Goal: Entertainment & Leisure: Consume media (video, audio)

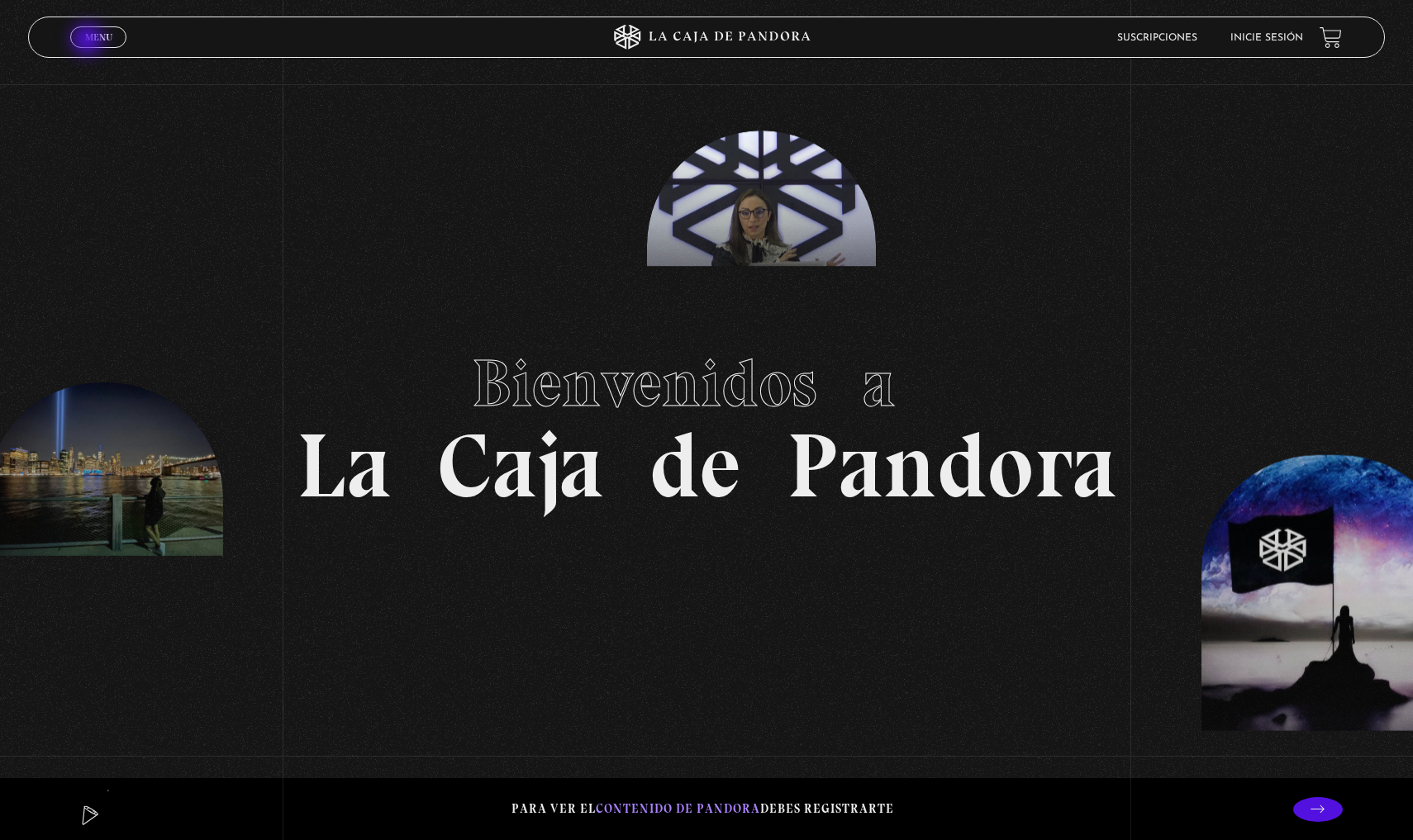
click at [94, 39] on span "Menu" at bounding box center [99, 37] width 28 height 10
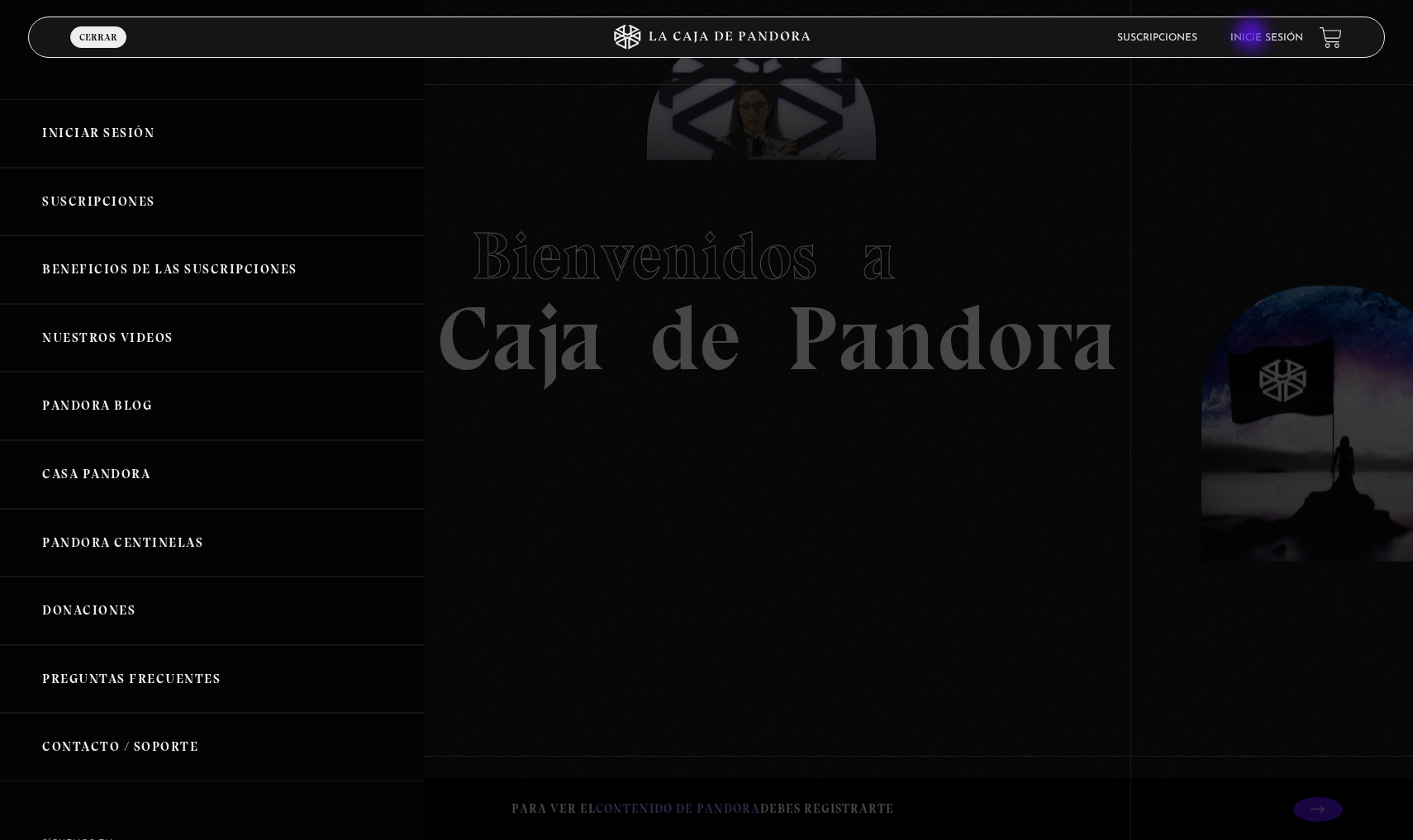
click at [1254, 37] on link "Inicie sesión" at bounding box center [1267, 38] width 73 height 10
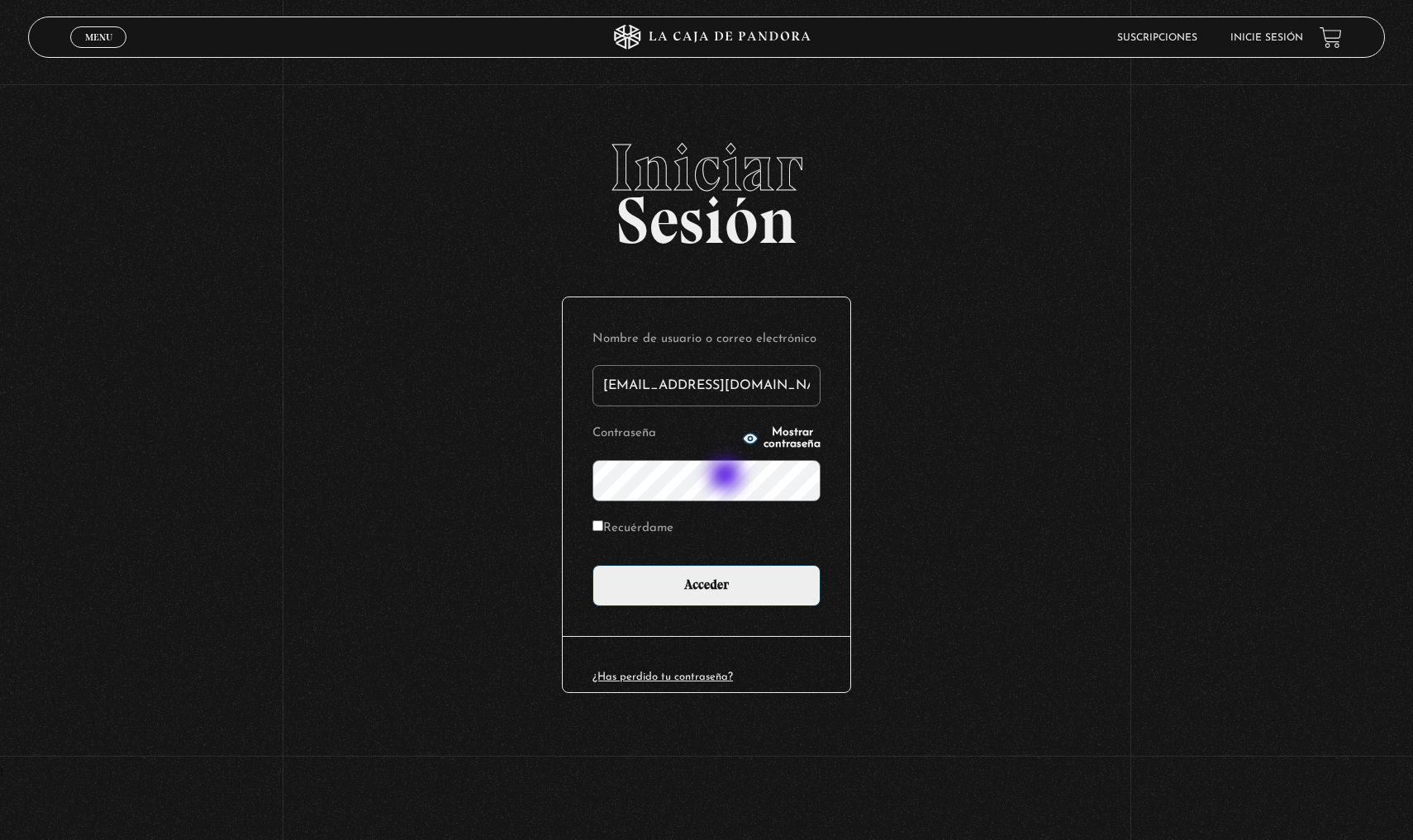
type input "nunezrodriguez@gmail.com"
click at [598, 519] on label "Recuérdame" at bounding box center [633, 529] width 81 height 26
click at [598, 520] on input "Recuérdame" at bounding box center [598, 526] width 11 height 11
checkbox input "true"
click at [742, 437] on button "Mostrar contraseña" at bounding box center [781, 438] width 78 height 23
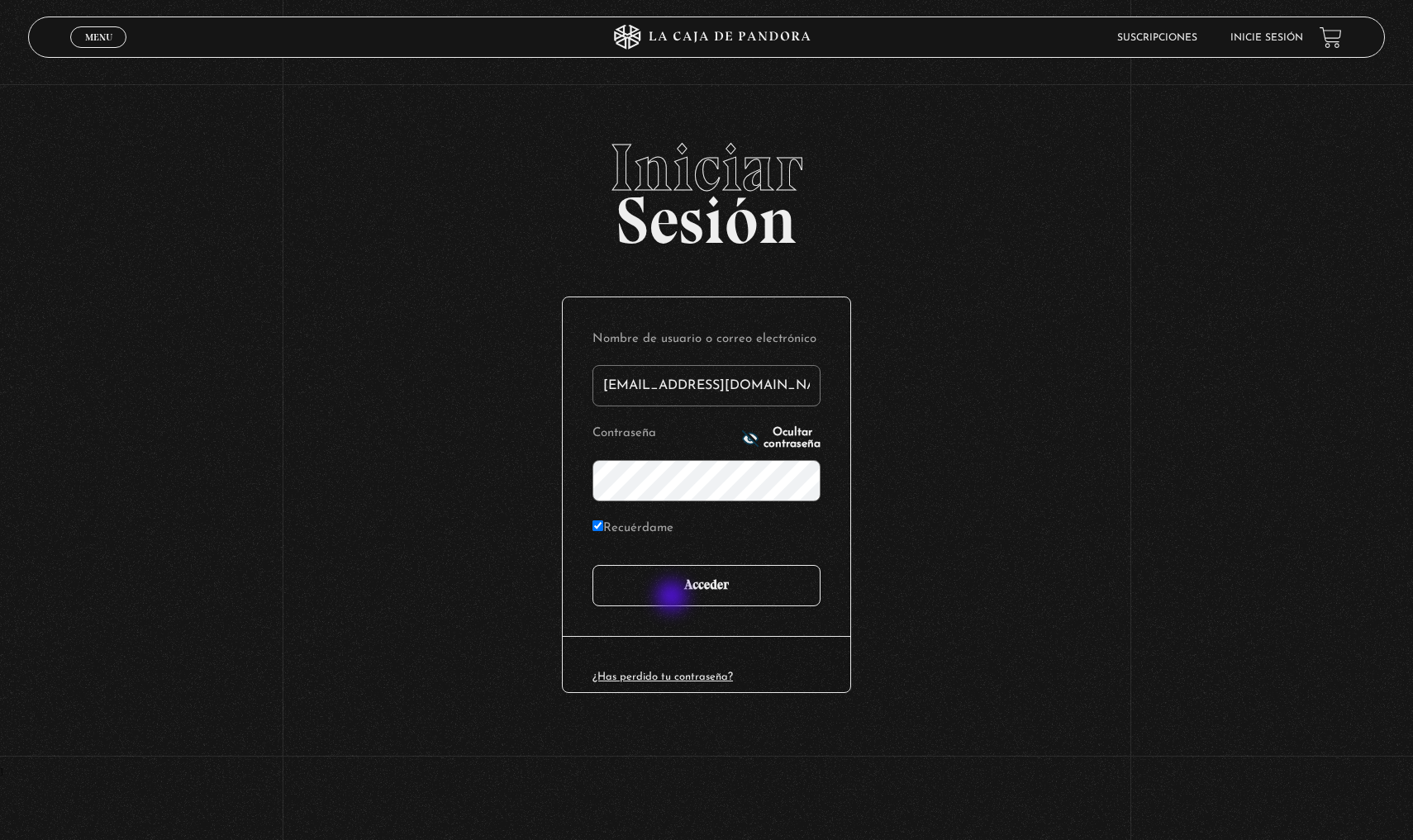
click at [674, 598] on input "Acceder" at bounding box center [707, 585] width 228 height 41
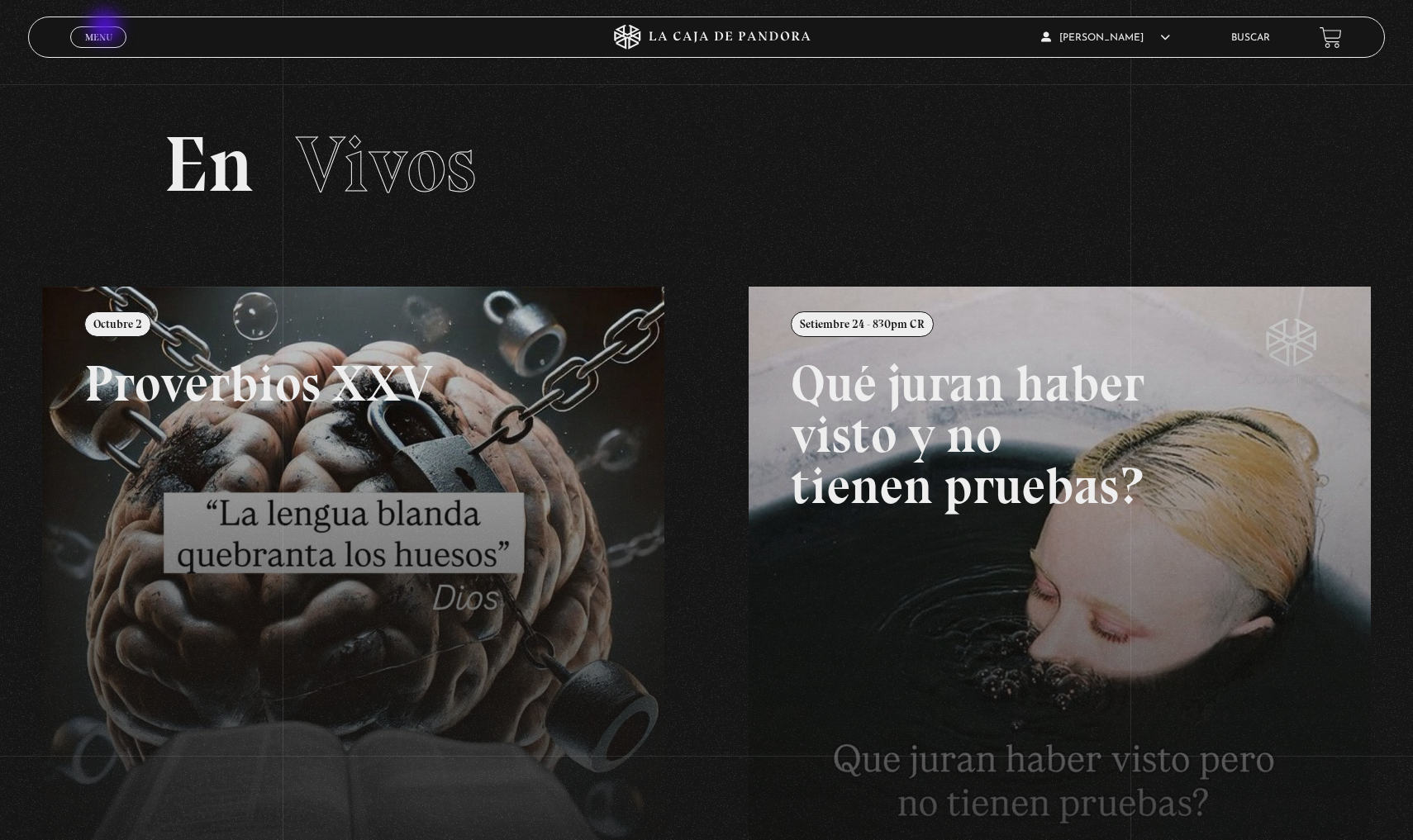
click at [108, 28] on link "Menu Cerrar" at bounding box center [97, 37] width 56 height 21
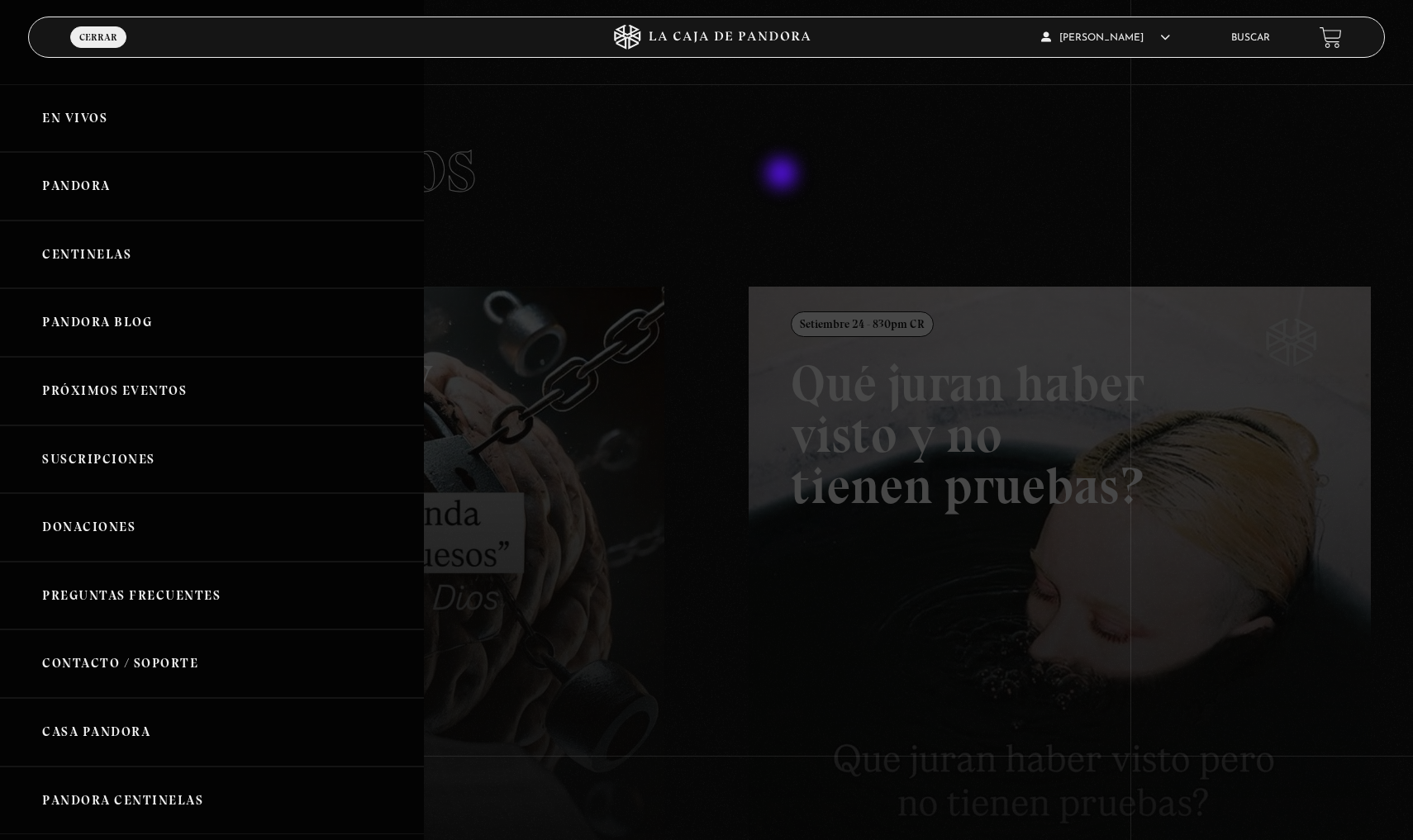
click at [783, 176] on div at bounding box center [706, 420] width 1413 height 840
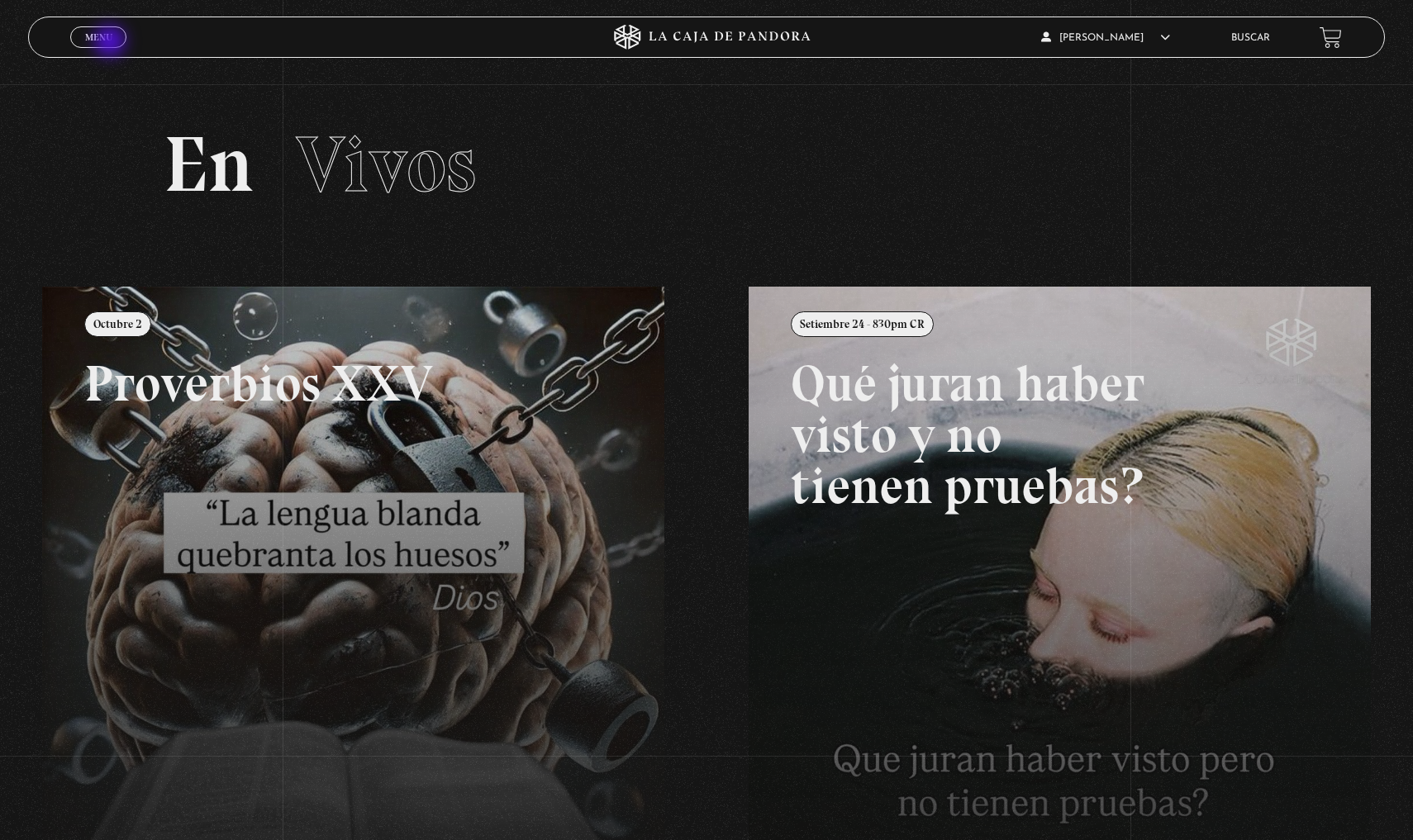
click at [111, 42] on span "Menu" at bounding box center [99, 37] width 28 height 10
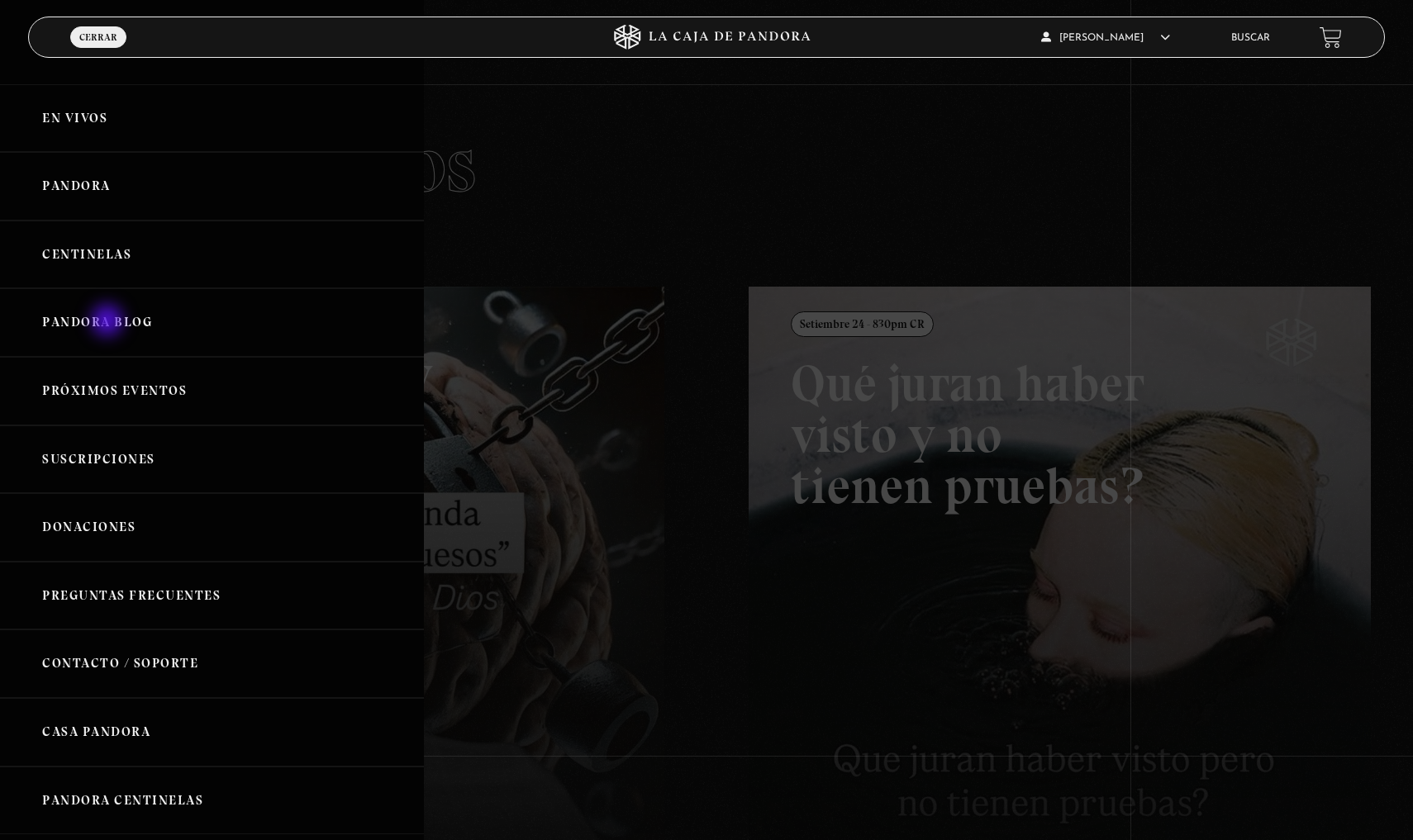
click at [109, 323] on link "Pandora Blog" at bounding box center [211, 323] width 424 height 69
click at [62, 190] on link "Pandora" at bounding box center [211, 186] width 424 height 69
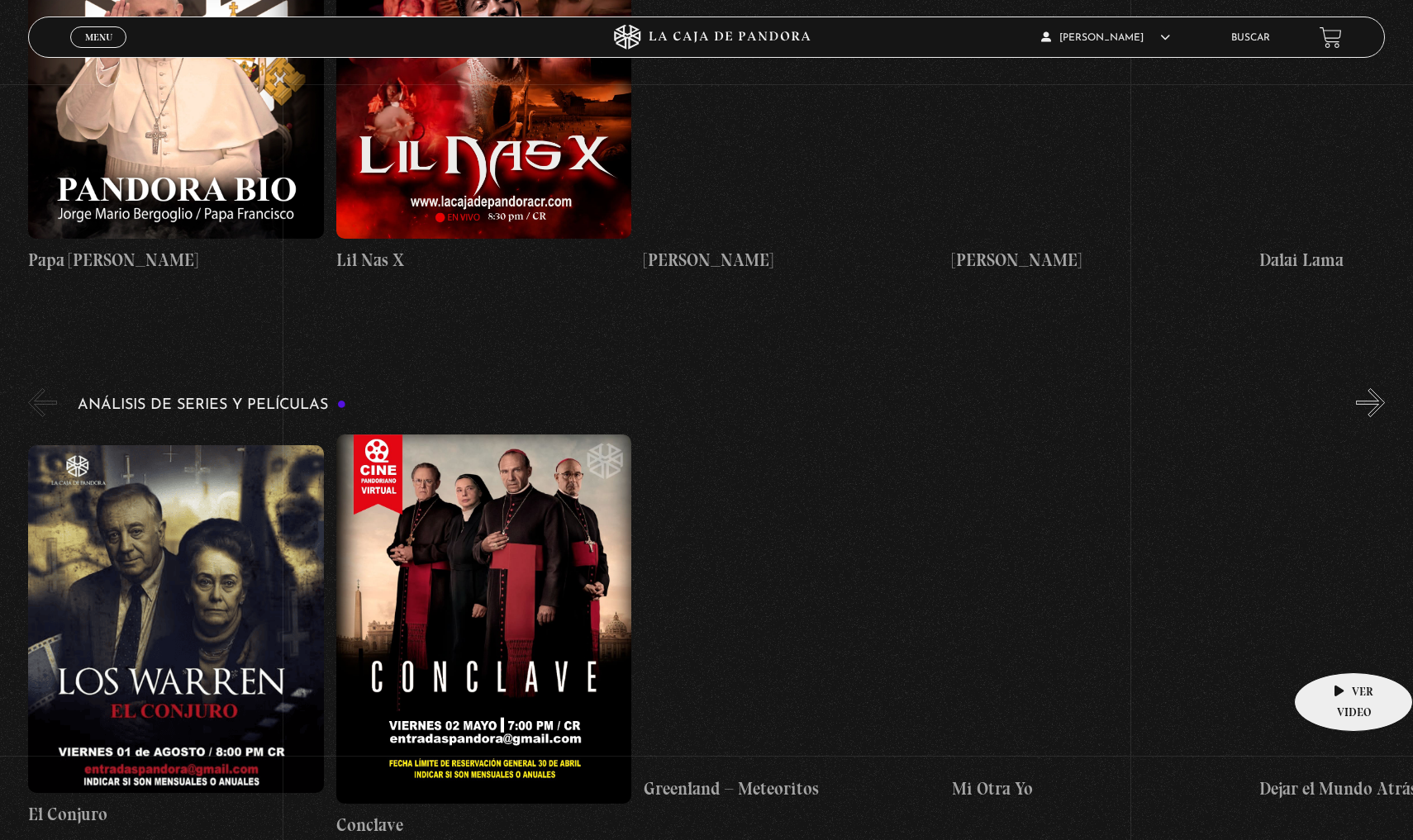
scroll to position [1737, 0]
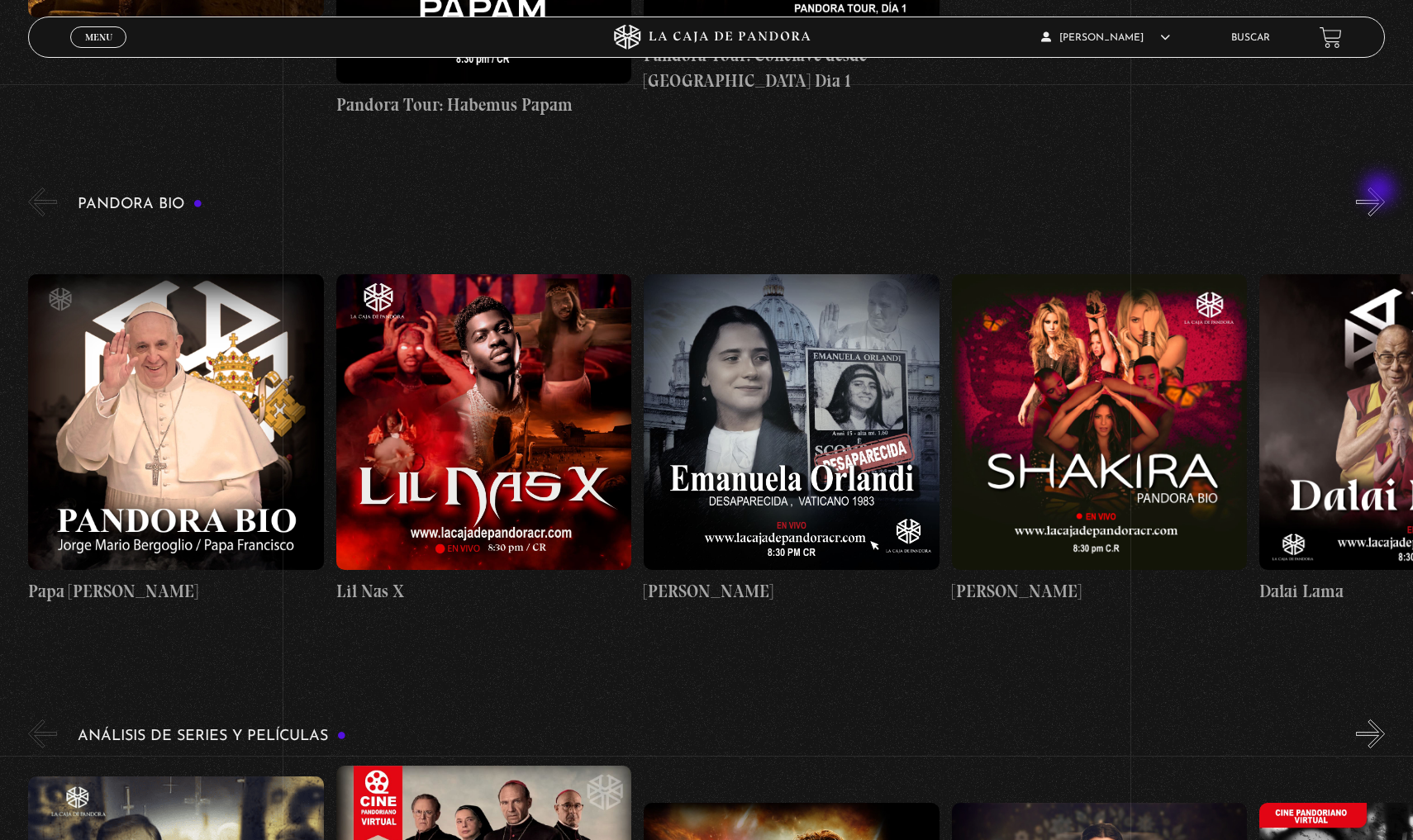
click at [1373, 199] on button "»" at bounding box center [1370, 201] width 28 height 28
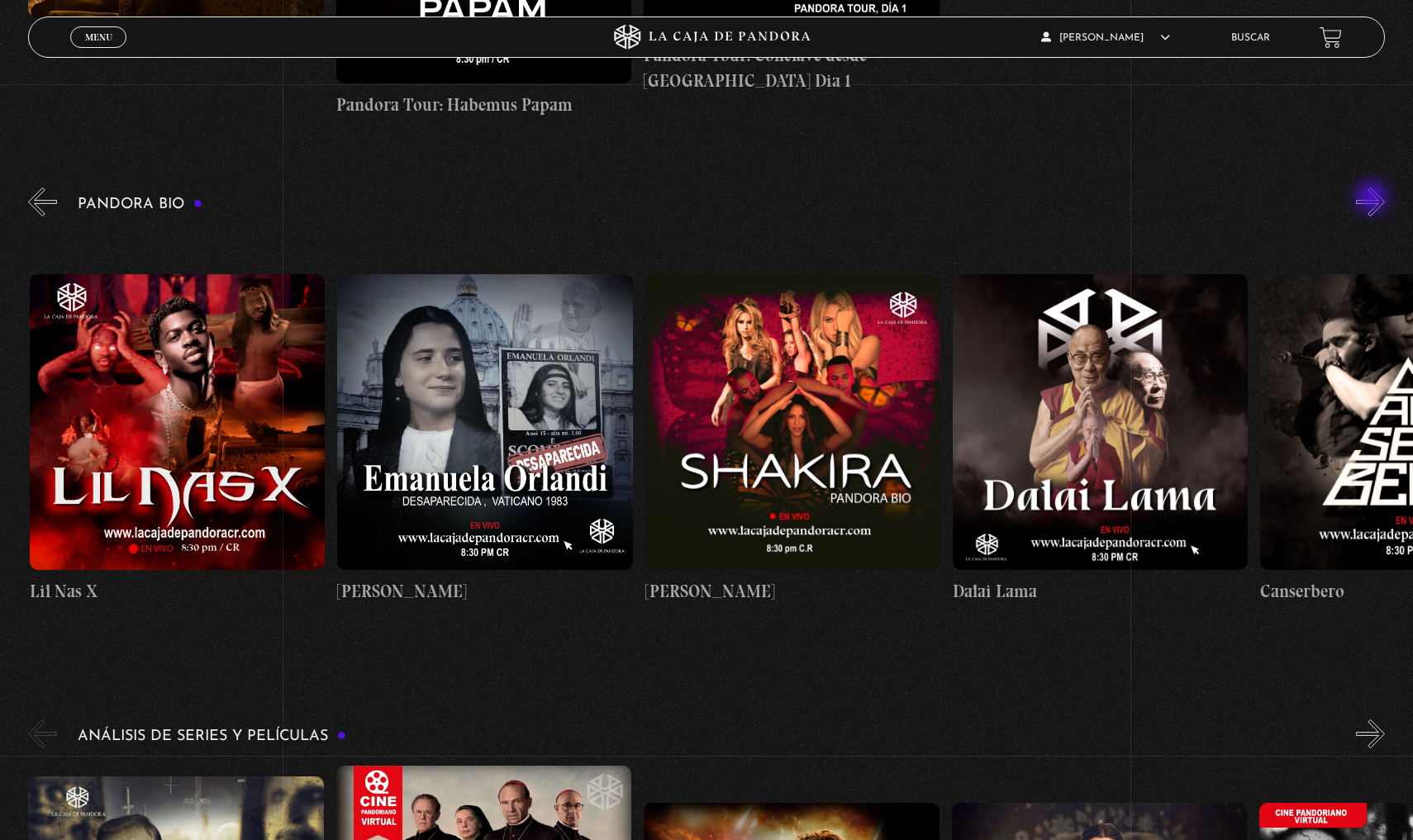
click at [1373, 199] on button "»" at bounding box center [1370, 201] width 28 height 28
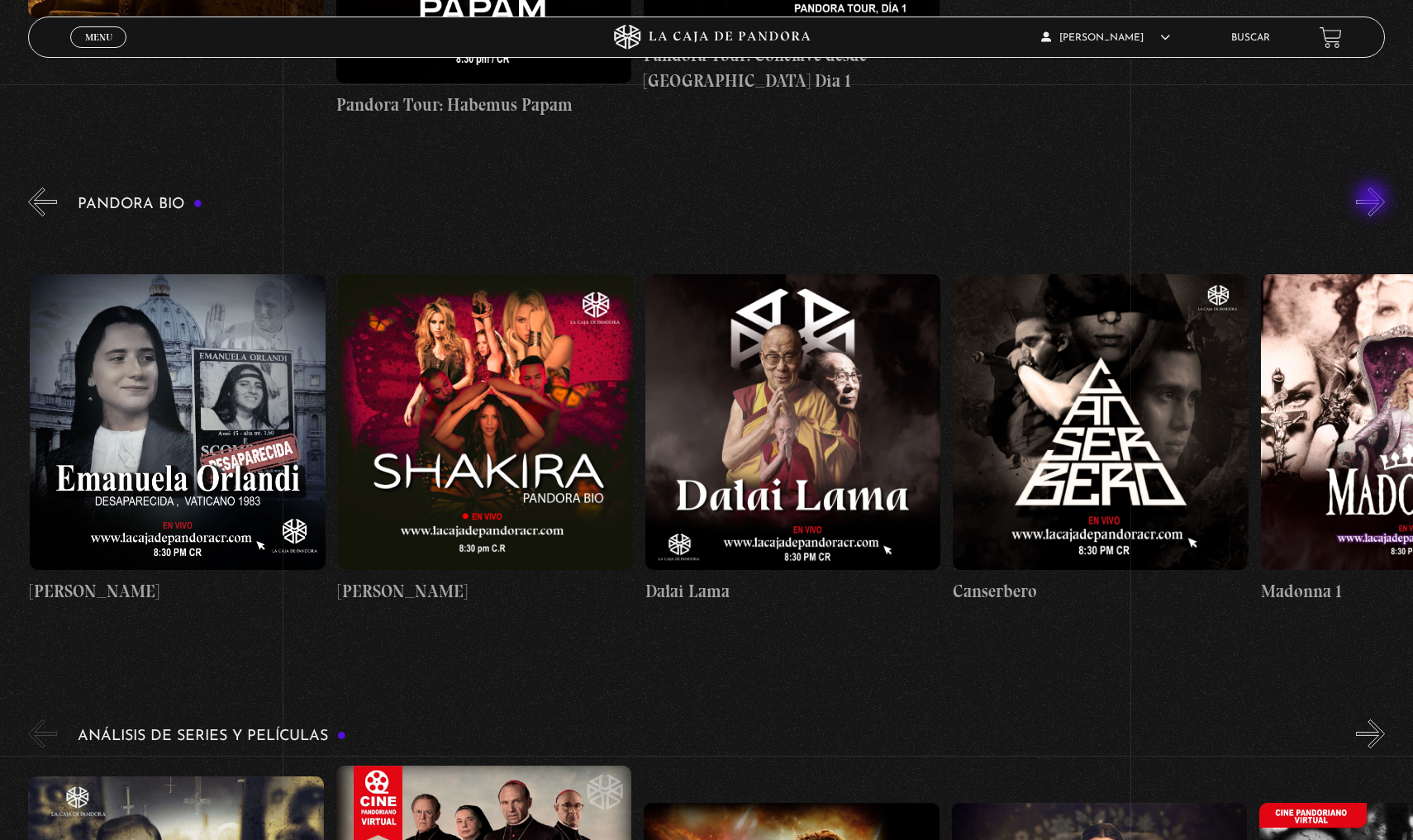
click at [1373, 200] on button "»" at bounding box center [1370, 201] width 28 height 28
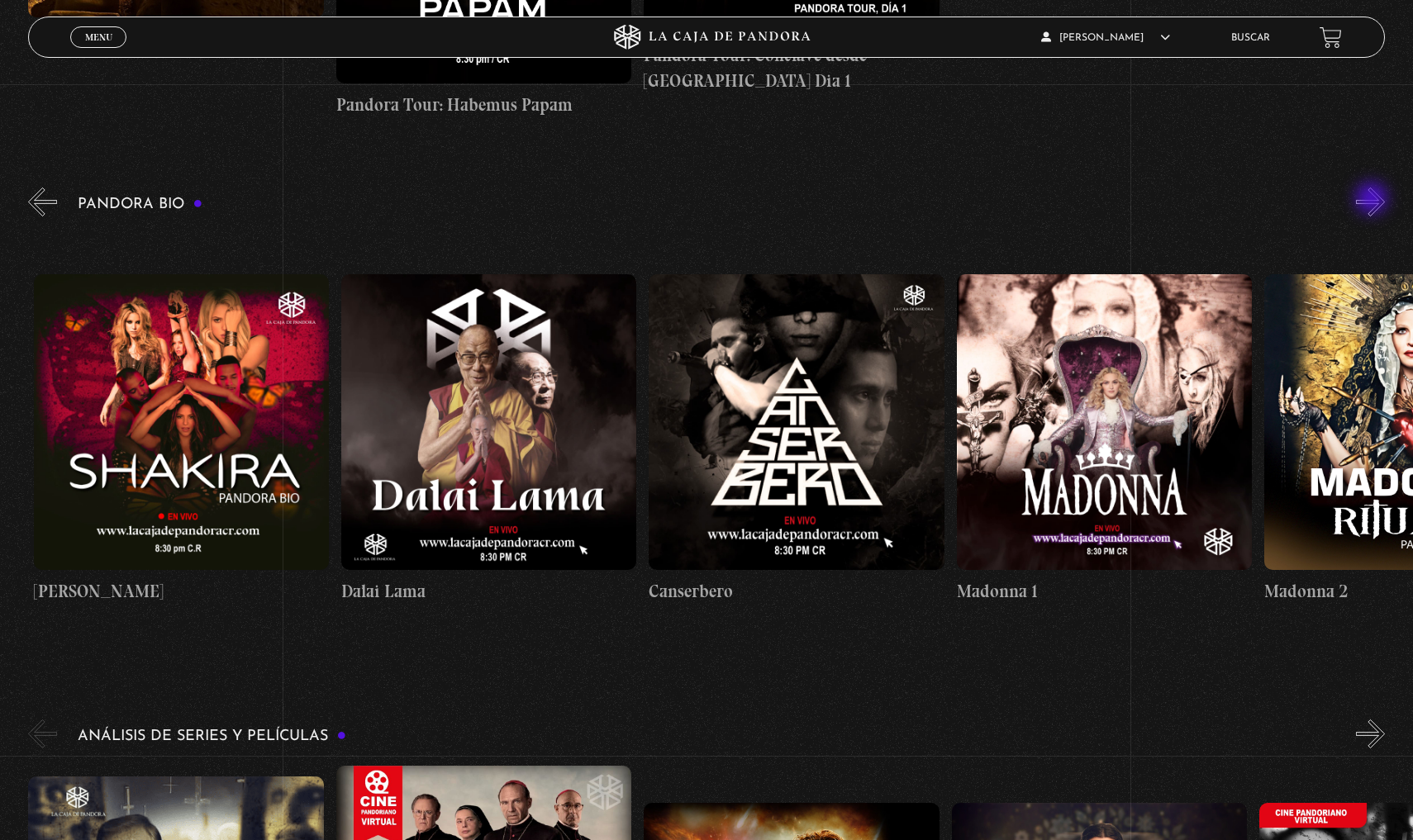
click at [1373, 200] on button "»" at bounding box center [1370, 201] width 28 height 28
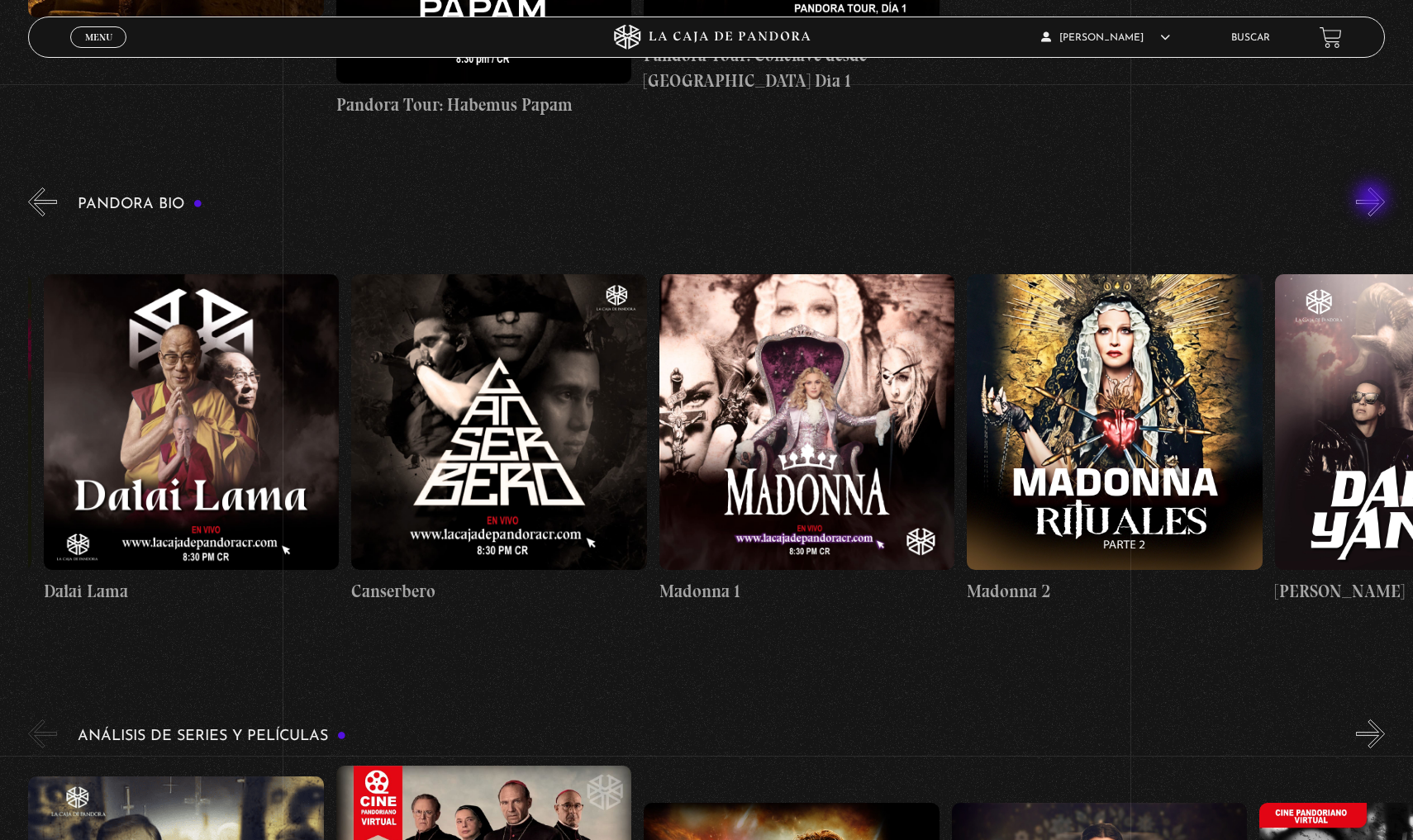
click at [1373, 200] on button "»" at bounding box center [1370, 201] width 28 height 28
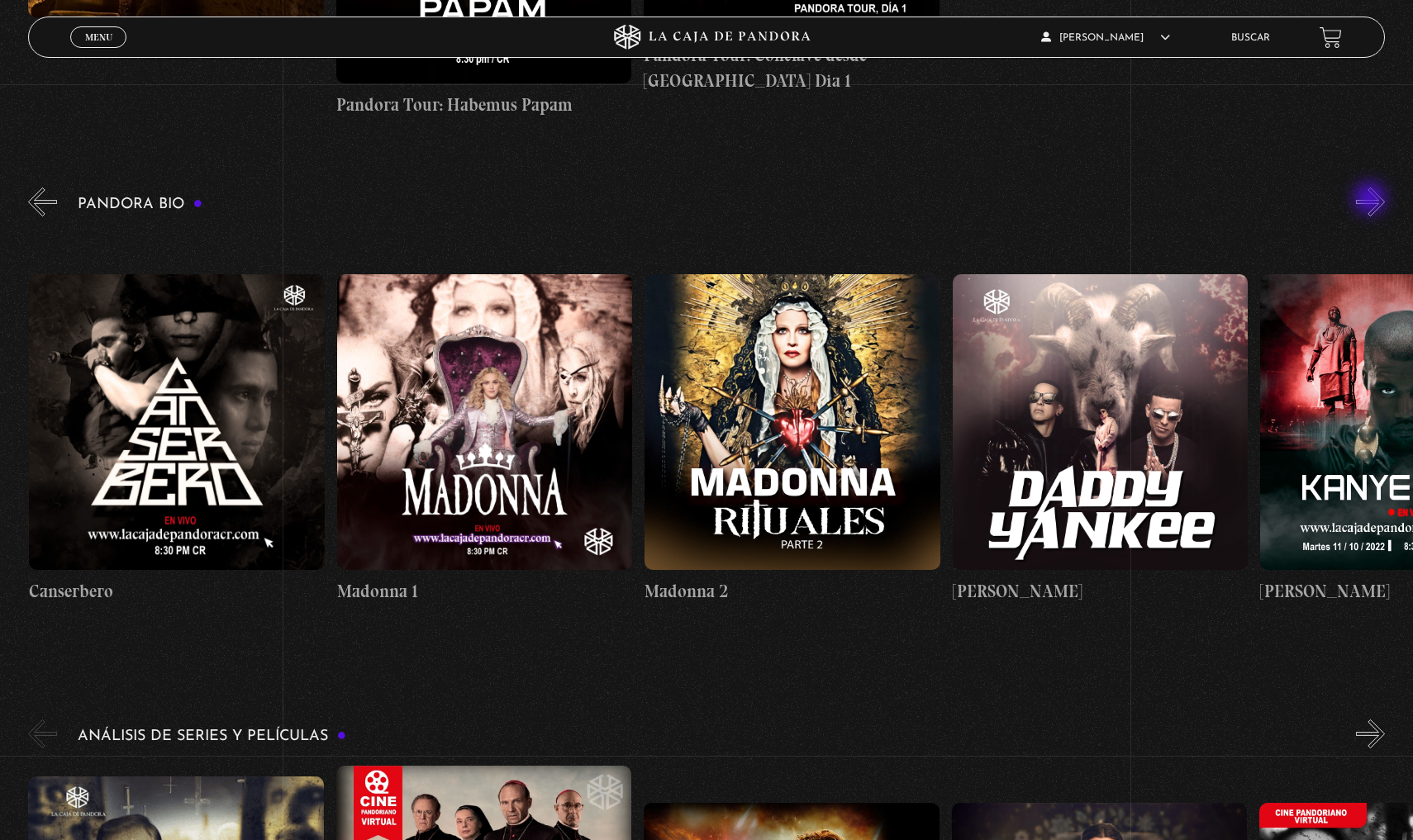
click at [1372, 200] on button "»" at bounding box center [1370, 201] width 28 height 28
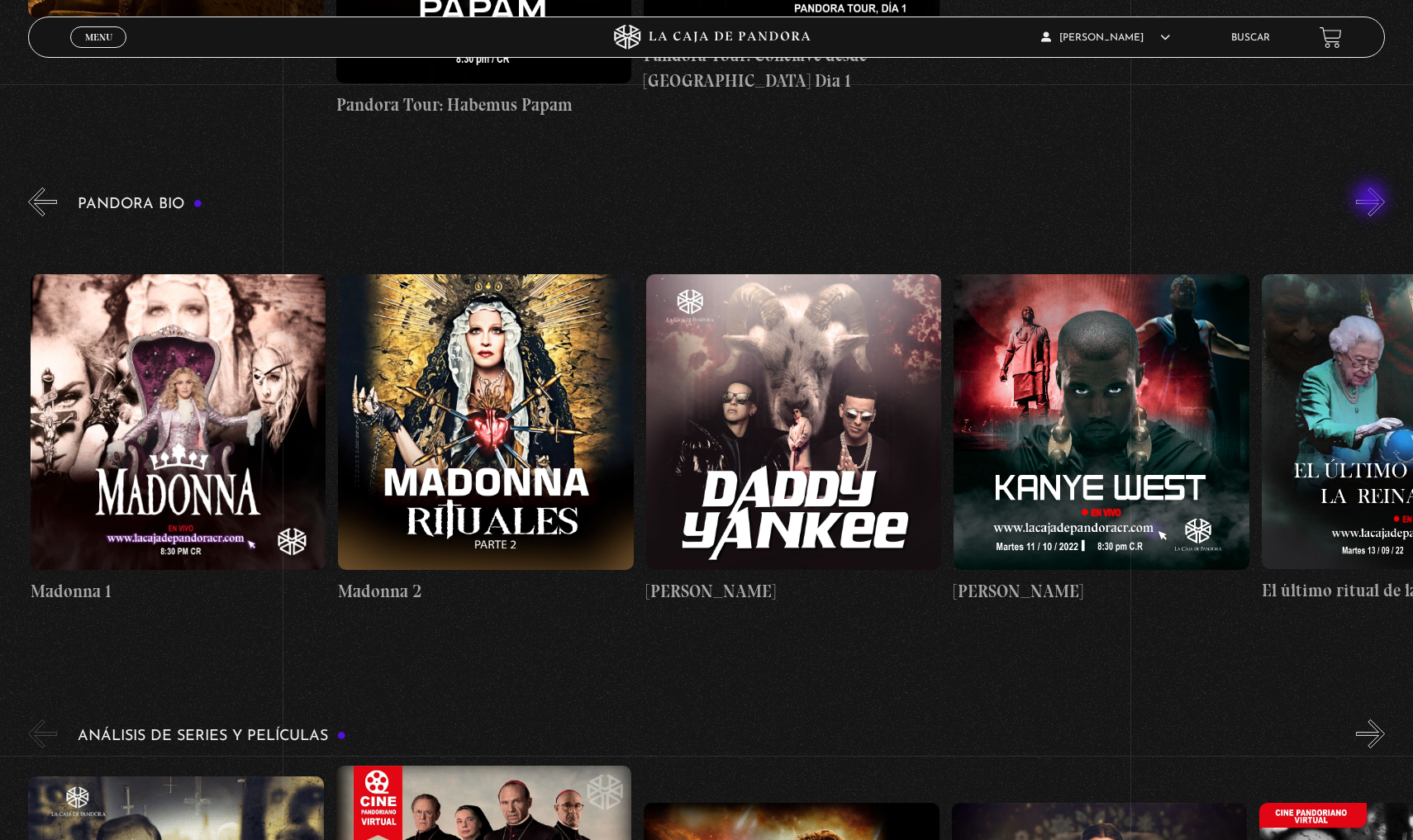
click at [1372, 200] on button "»" at bounding box center [1370, 201] width 28 height 28
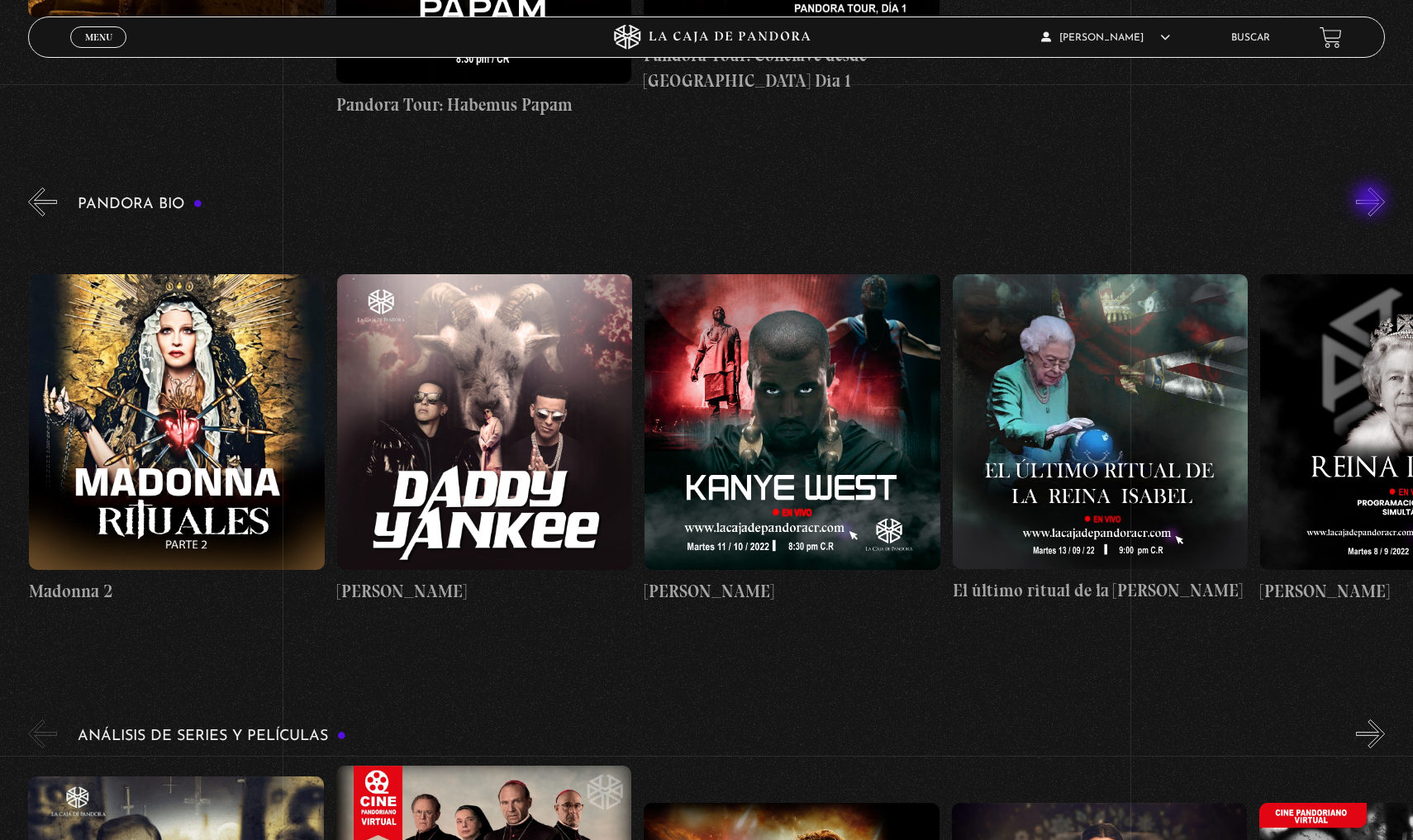
click at [1372, 200] on button "»" at bounding box center [1370, 201] width 28 height 28
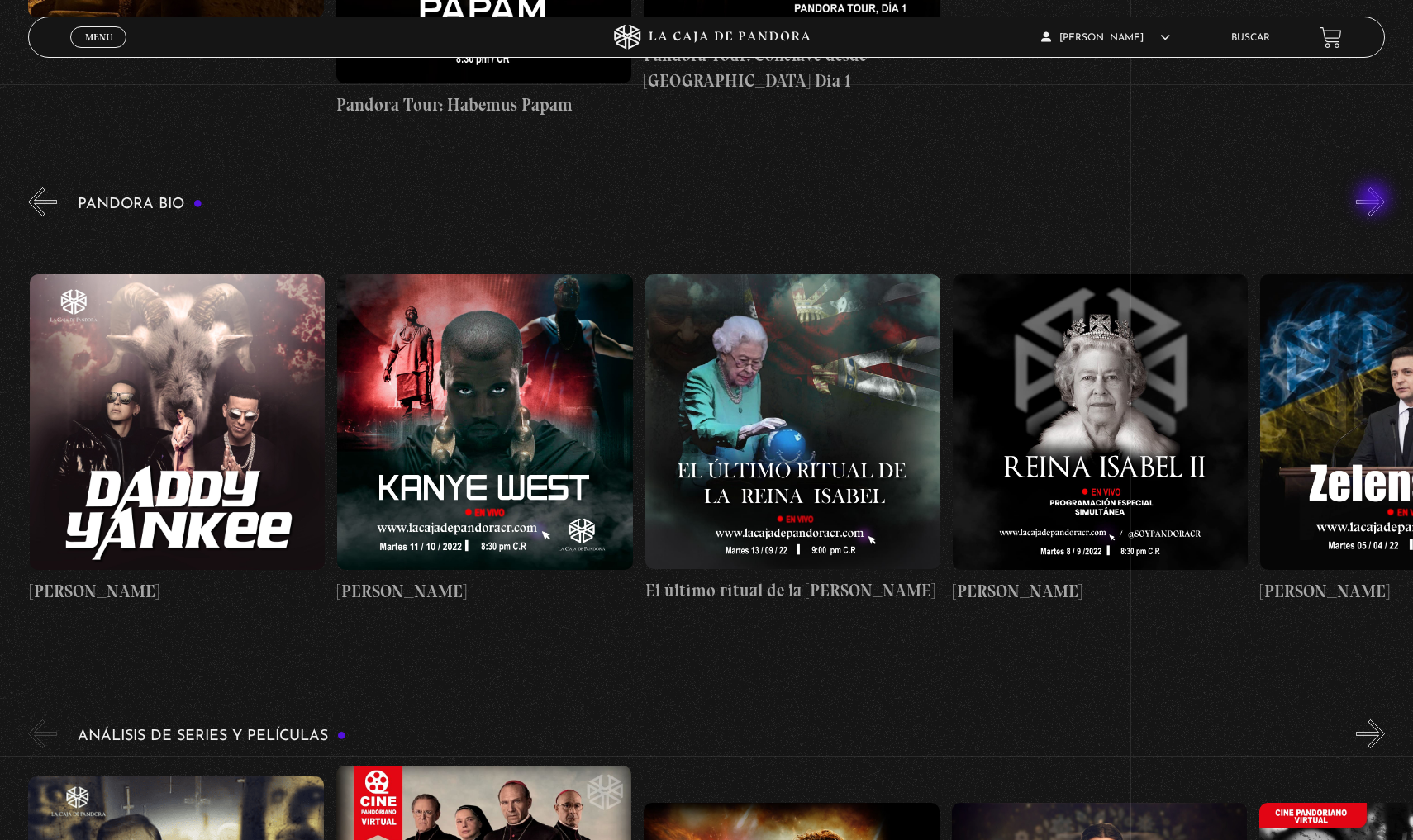
scroll to position [0, 2462]
click at [1372, 200] on button "»" at bounding box center [1370, 201] width 28 height 28
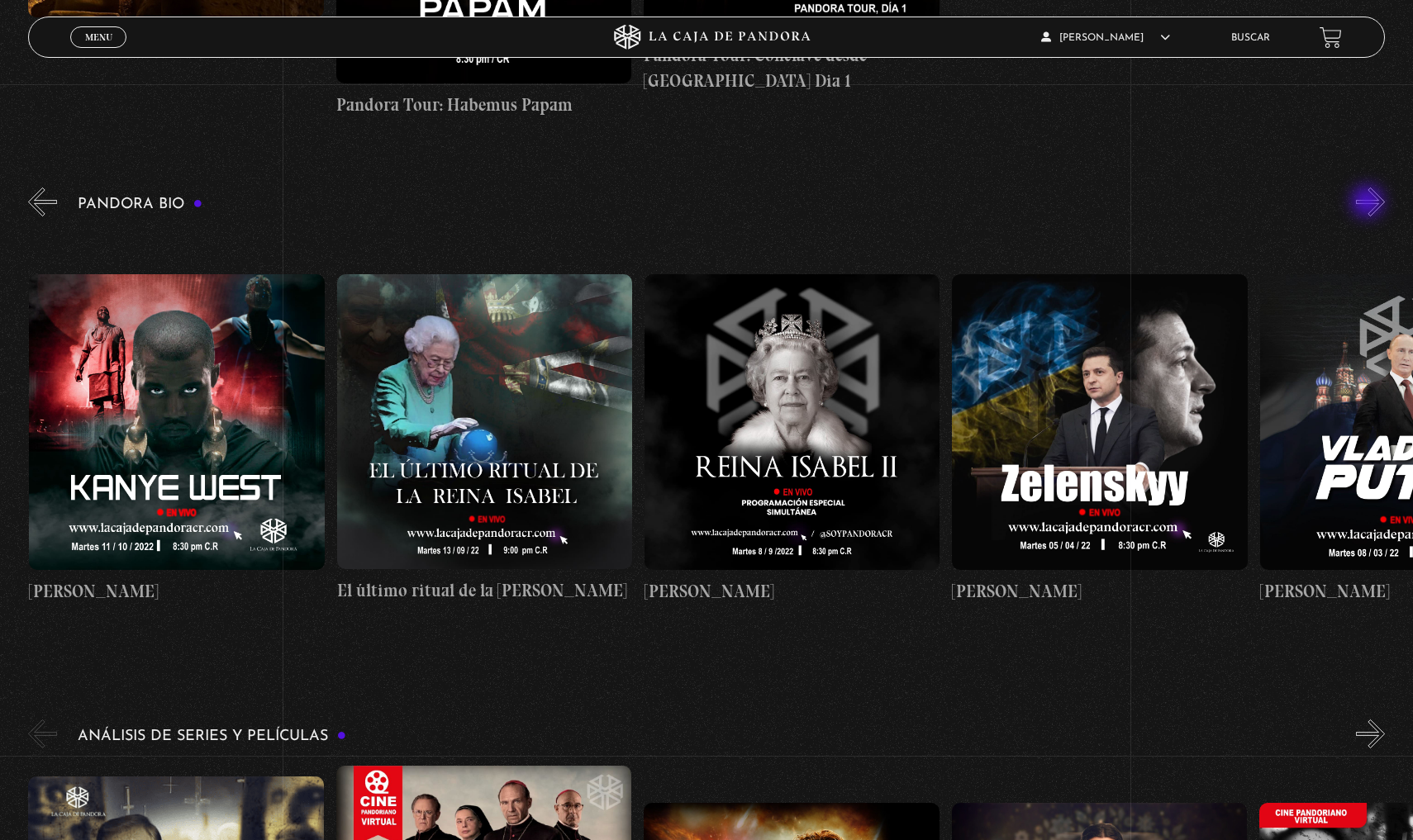
click at [1370, 203] on button "»" at bounding box center [1370, 201] width 28 height 28
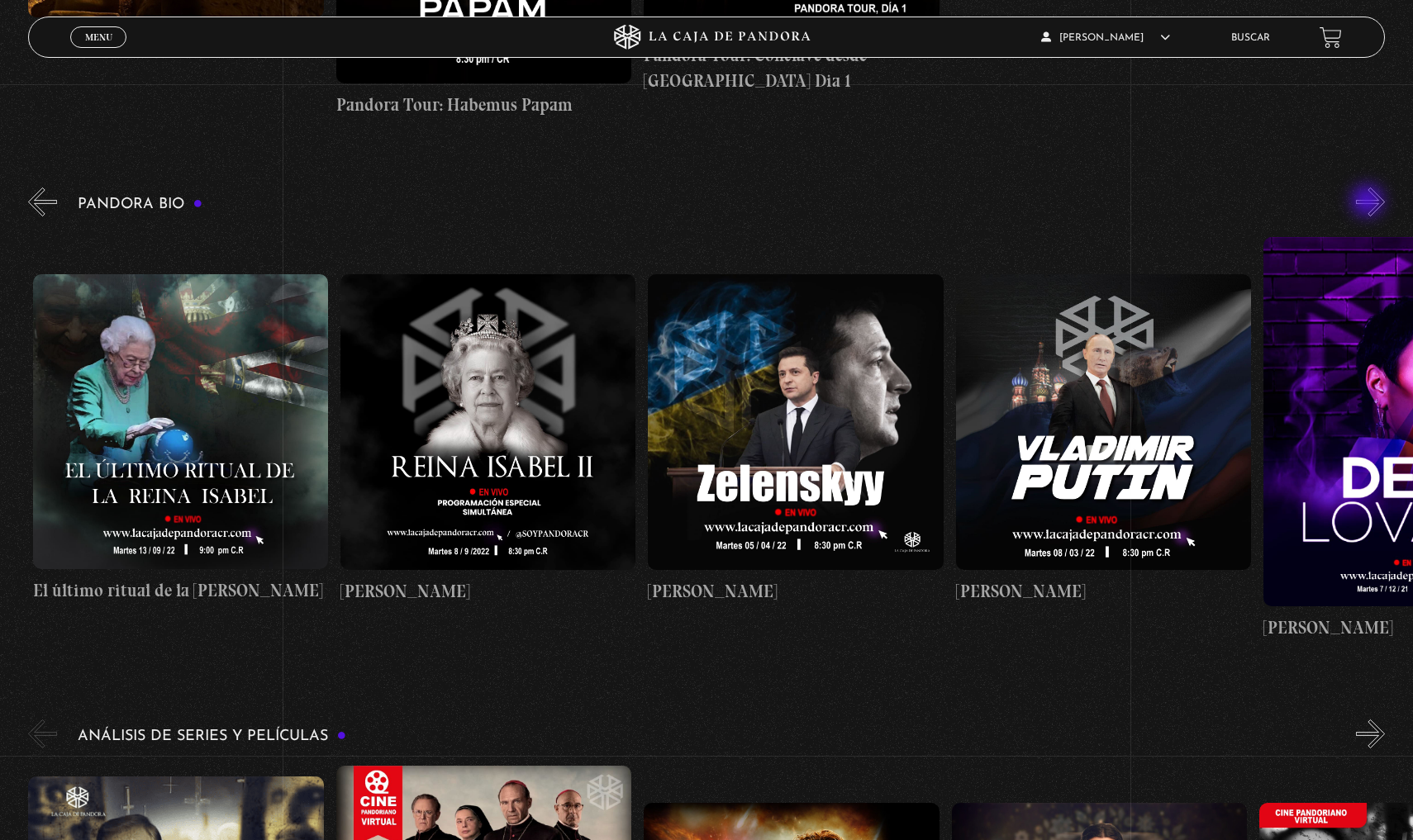
click at [1370, 202] on button "»" at bounding box center [1370, 201] width 28 height 28
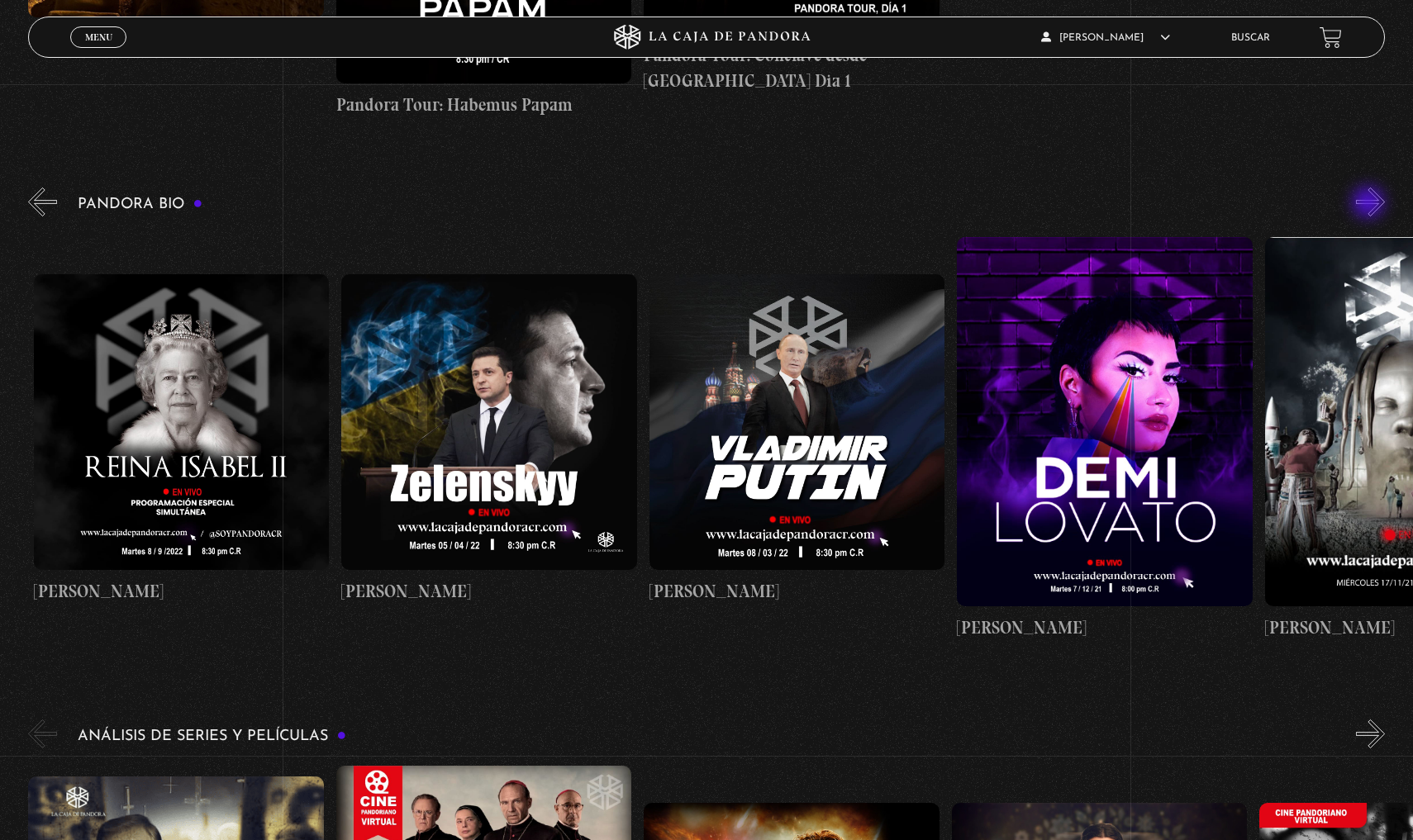
click at [1372, 204] on button "»" at bounding box center [1370, 201] width 28 height 28
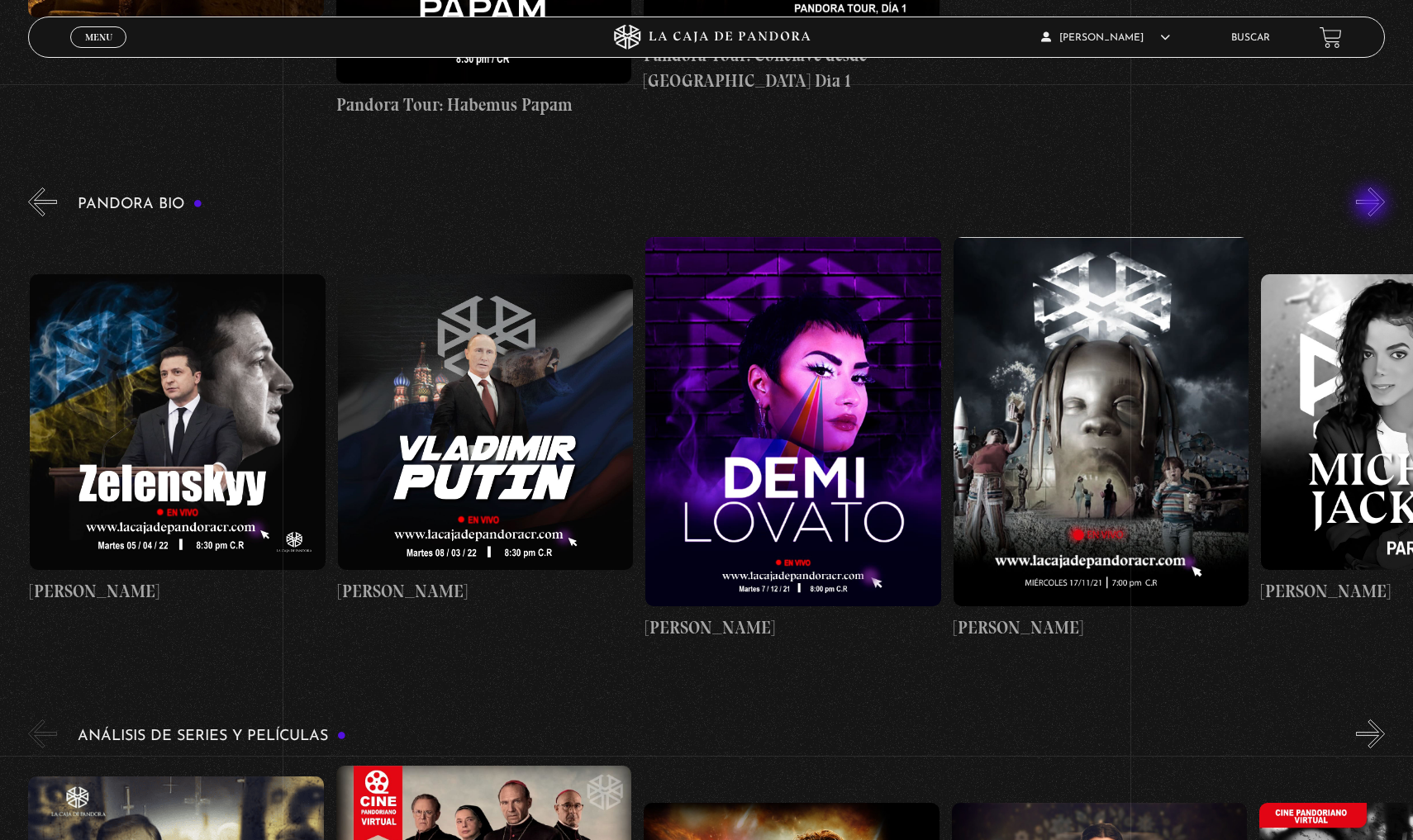
click at [1373, 205] on button "»" at bounding box center [1370, 201] width 28 height 28
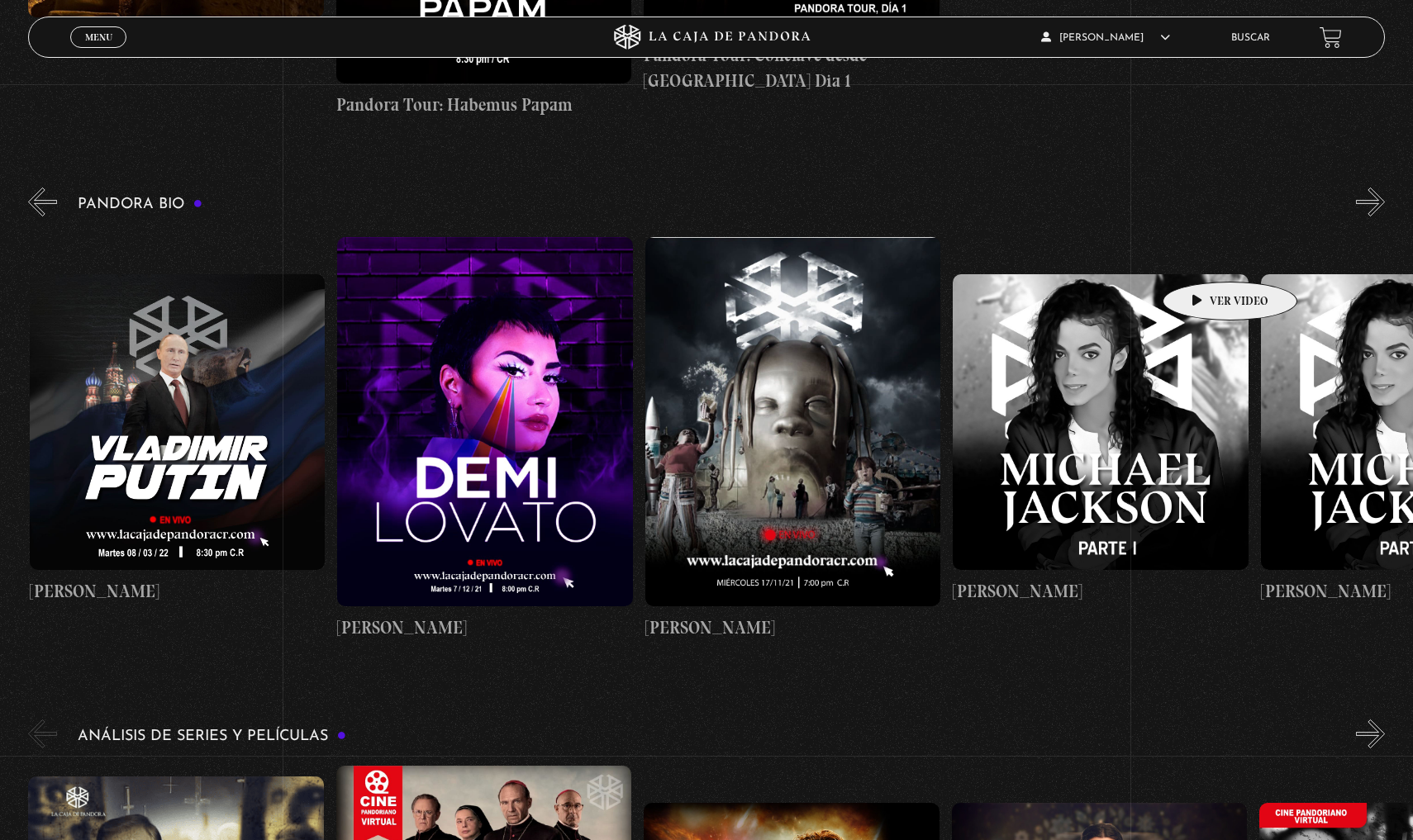
scroll to position [0, 4001]
click at [848, 358] on figure at bounding box center [792, 422] width 295 height 369
click at [832, 399] on figure at bounding box center [792, 422] width 295 height 369
